Goal: Navigation & Orientation: Find specific page/section

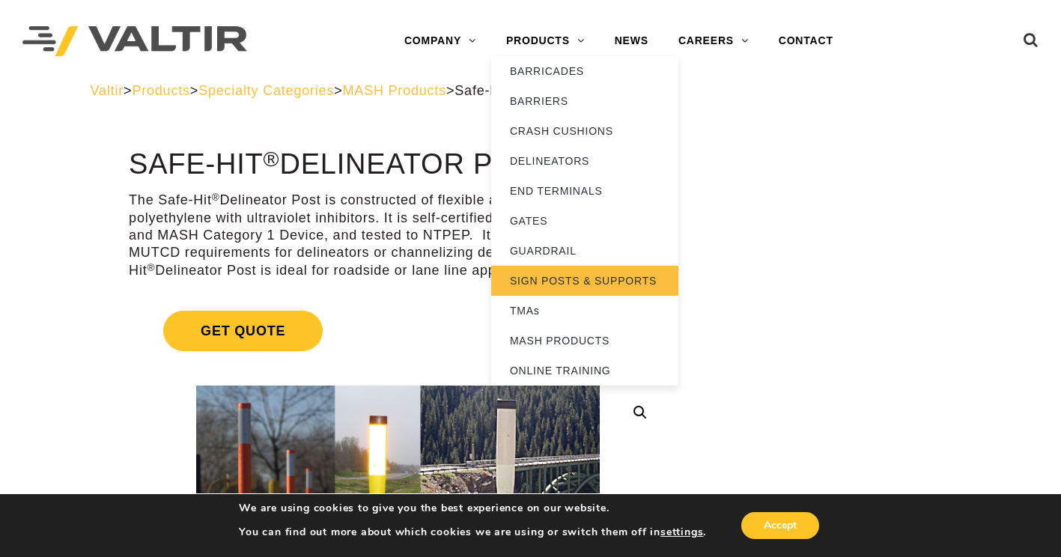
click at [612, 277] on link "SIGN POSTS & SUPPORTS" at bounding box center [584, 281] width 187 height 30
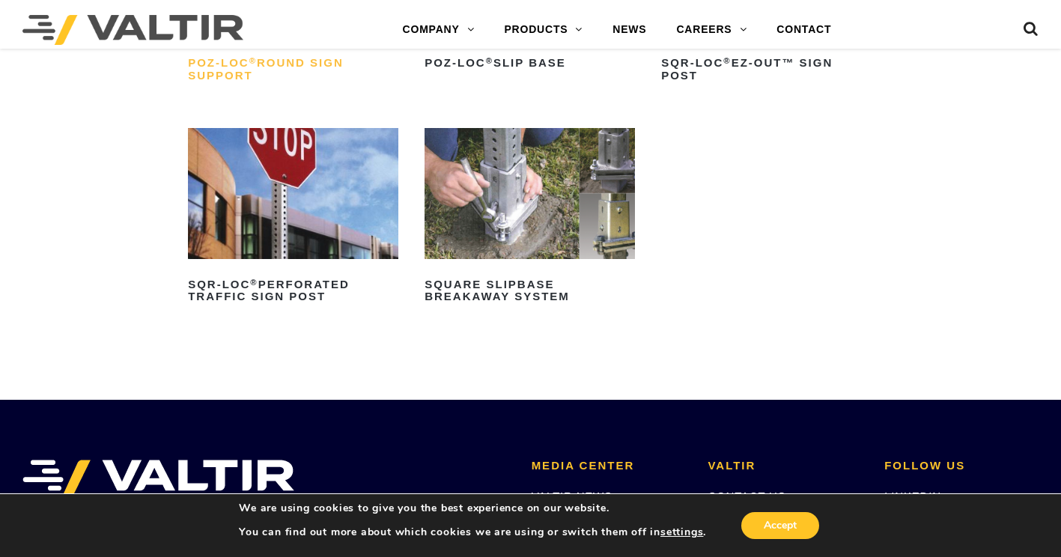
scroll to position [374, 0]
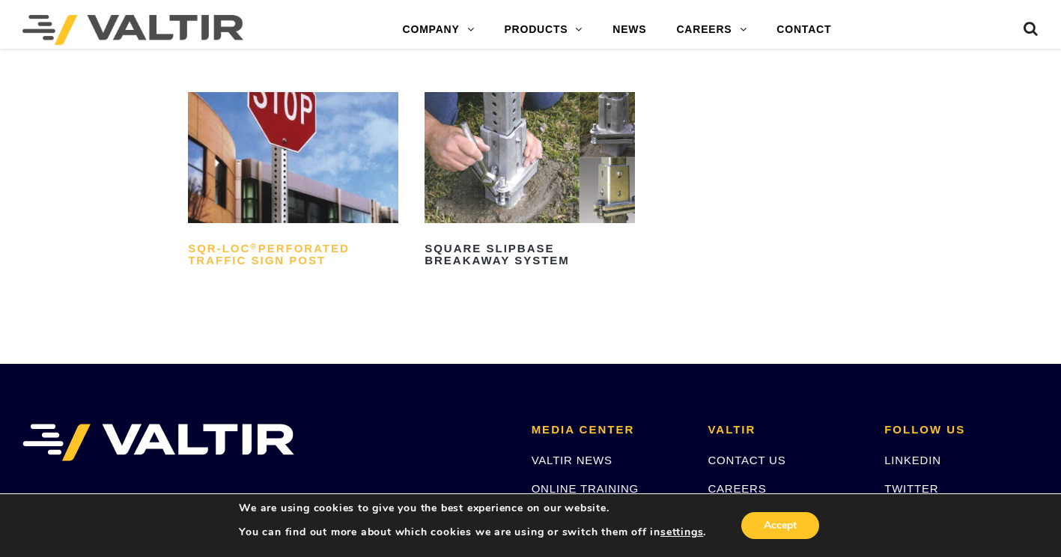
click at [270, 243] on h2 "SQR-LOC ® Perforated Traffic Sign Post" at bounding box center [293, 255] width 210 height 36
